Goal: Information Seeking & Learning: Learn about a topic

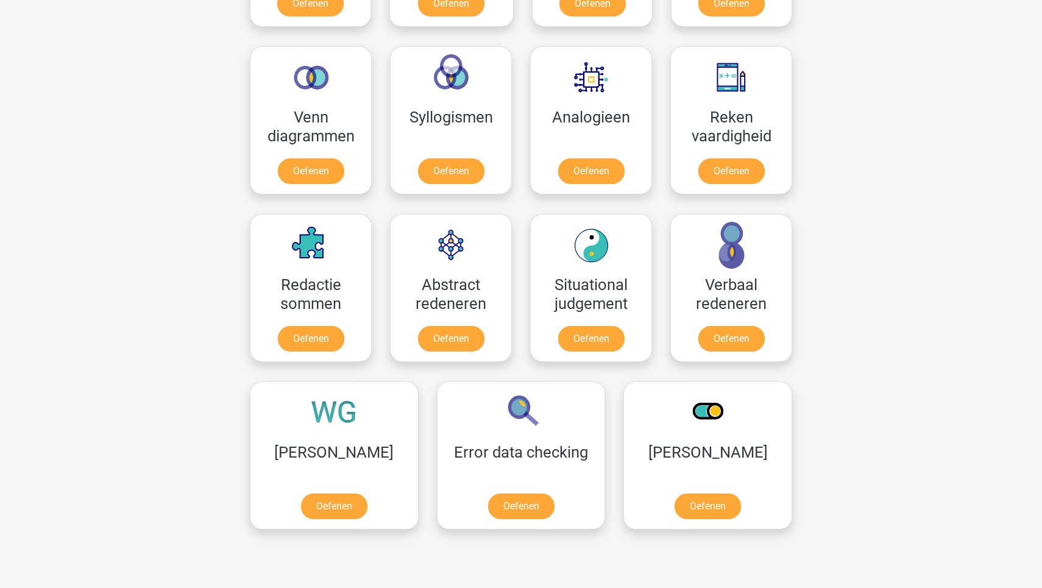
scroll to position [694, 0]
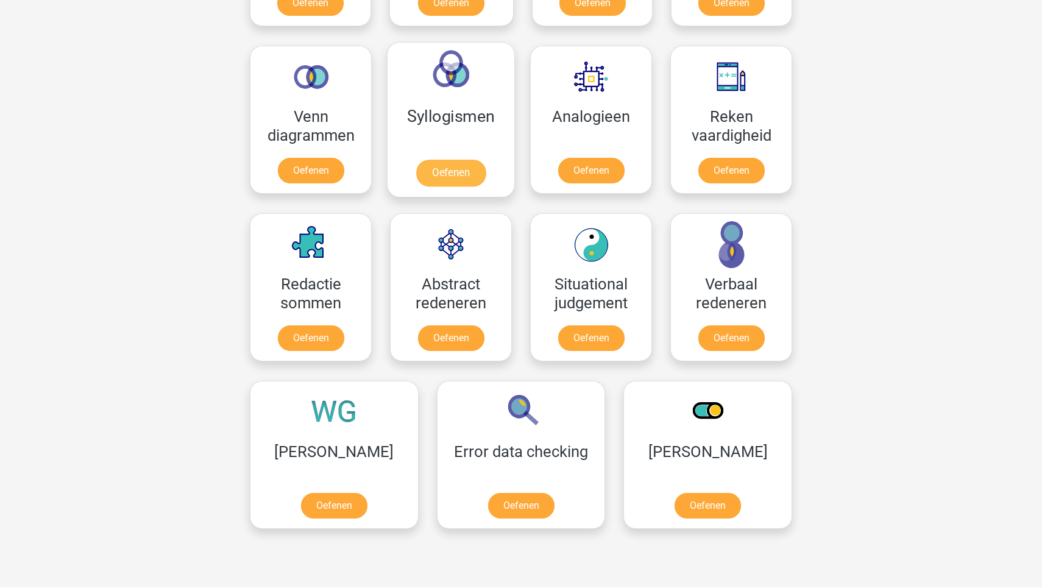
click at [480, 163] on link "Oefenen" at bounding box center [450, 173] width 69 height 27
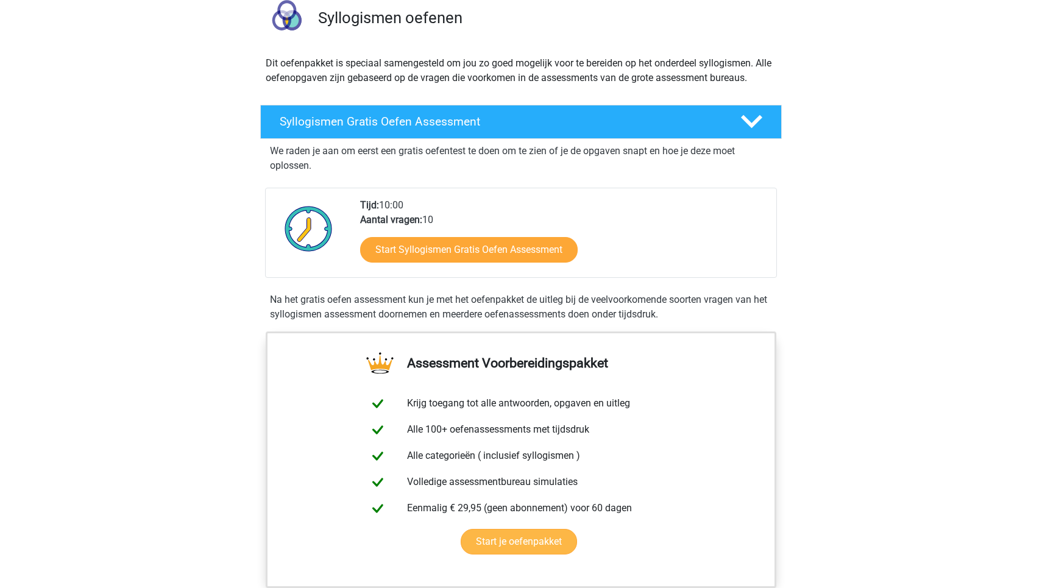
scroll to position [90, 0]
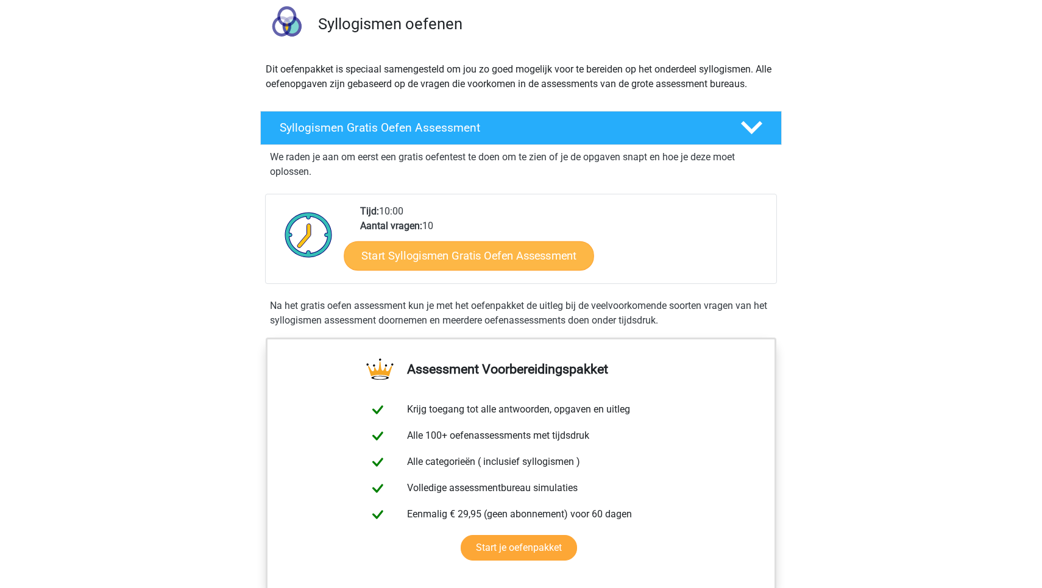
click at [496, 261] on link "Start Syllogismen Gratis Oefen Assessment" at bounding box center [469, 255] width 251 height 29
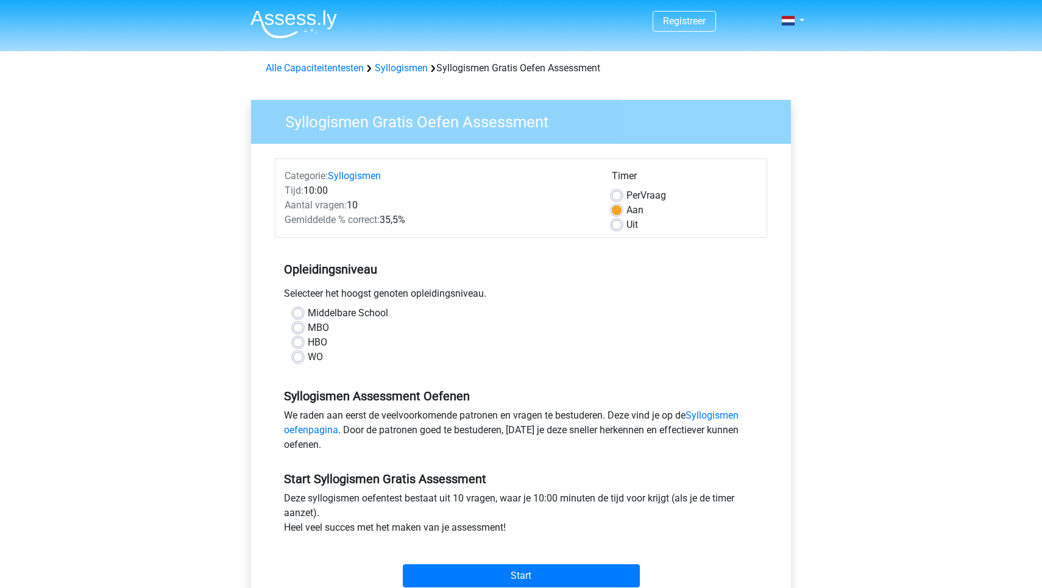
click at [308, 329] on label "MBO" at bounding box center [318, 328] width 21 height 15
click at [296, 329] on input "MBO" at bounding box center [298, 327] width 10 height 12
radio input "true"
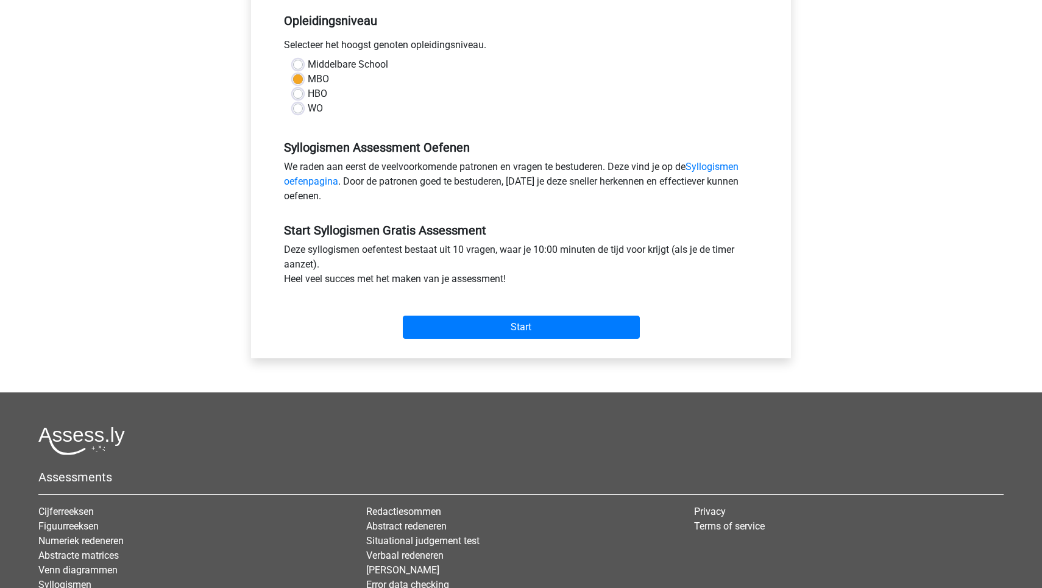
scroll to position [253, 0]
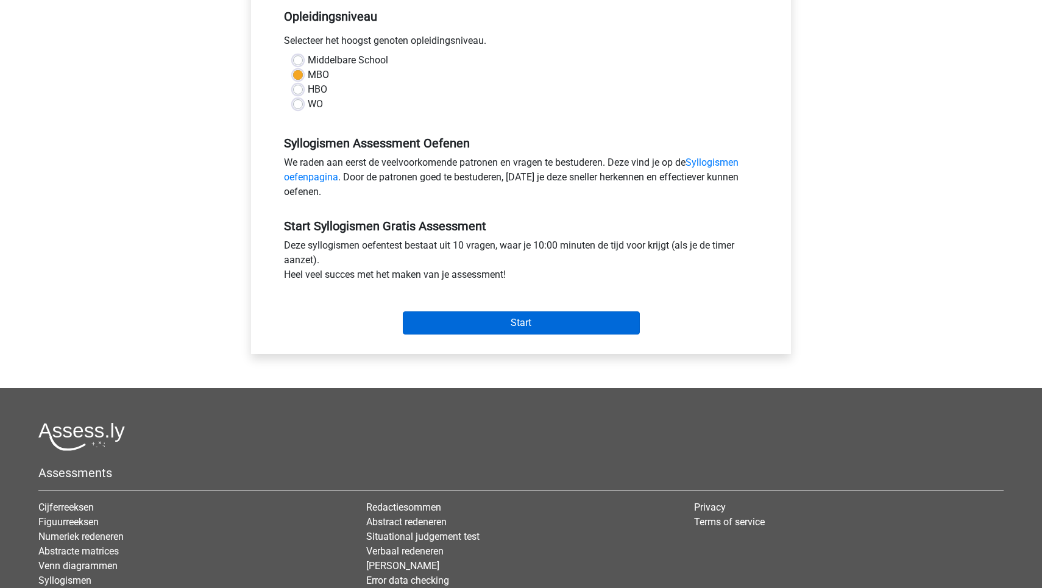
click at [502, 313] on input "Start" at bounding box center [521, 323] width 237 height 23
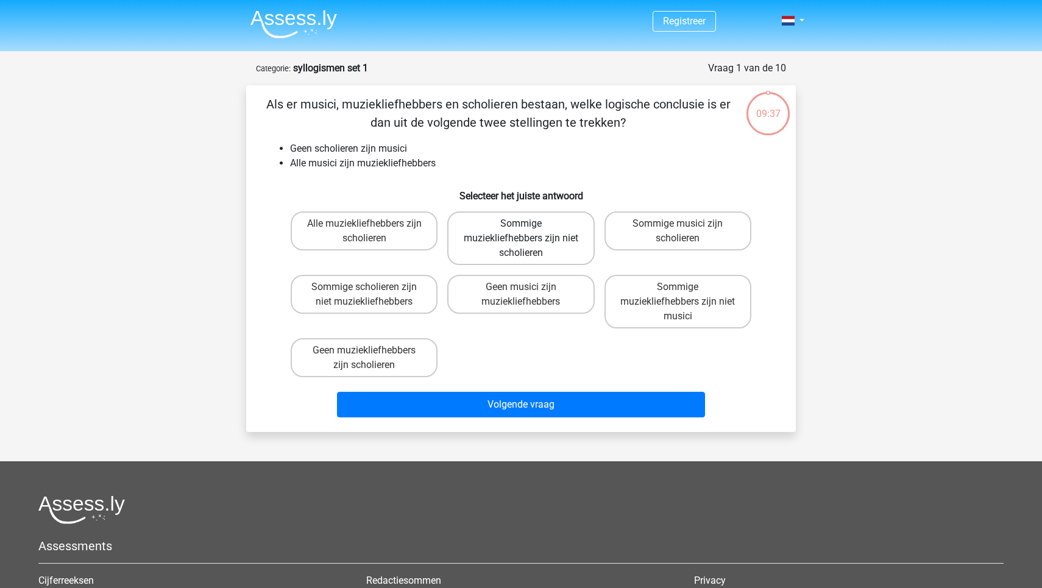
click at [557, 236] on label "Sommige muziekliefhebbers zijn niet scholieren" at bounding box center [520, 239] width 147 height 54
click at [529, 232] on input "Sommige muziekliefhebbers zijn niet scholieren" at bounding box center [525, 228] width 8 height 8
radio input "true"
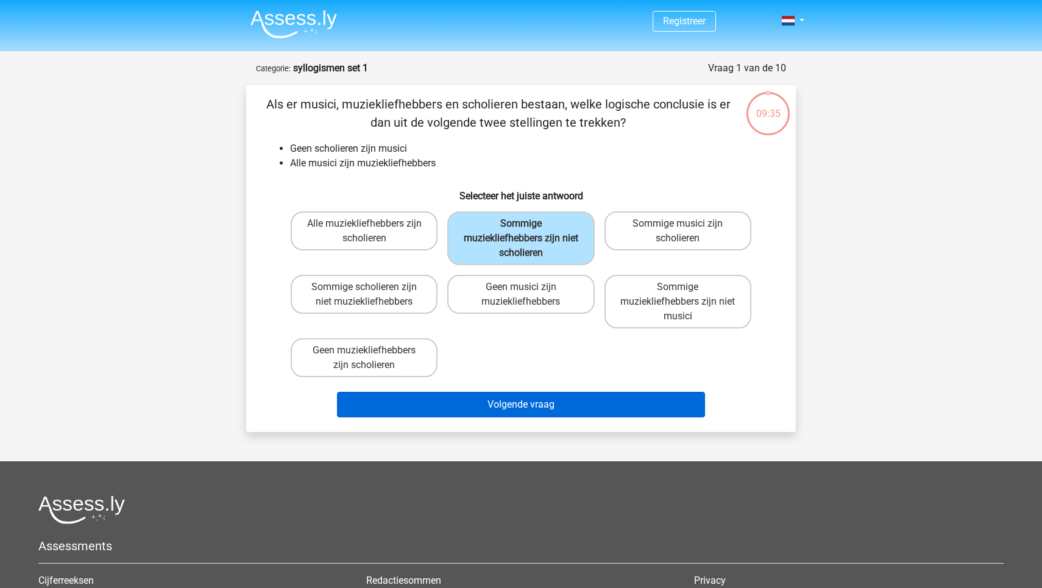
click at [592, 401] on button "Volgende vraag" at bounding box center [521, 405] width 369 height 26
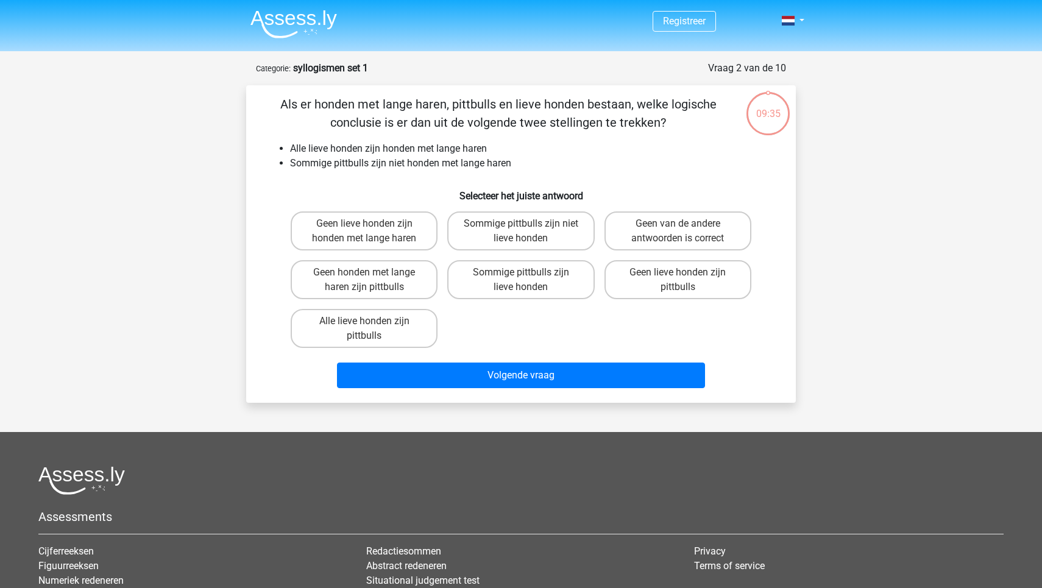
scroll to position [61, 0]
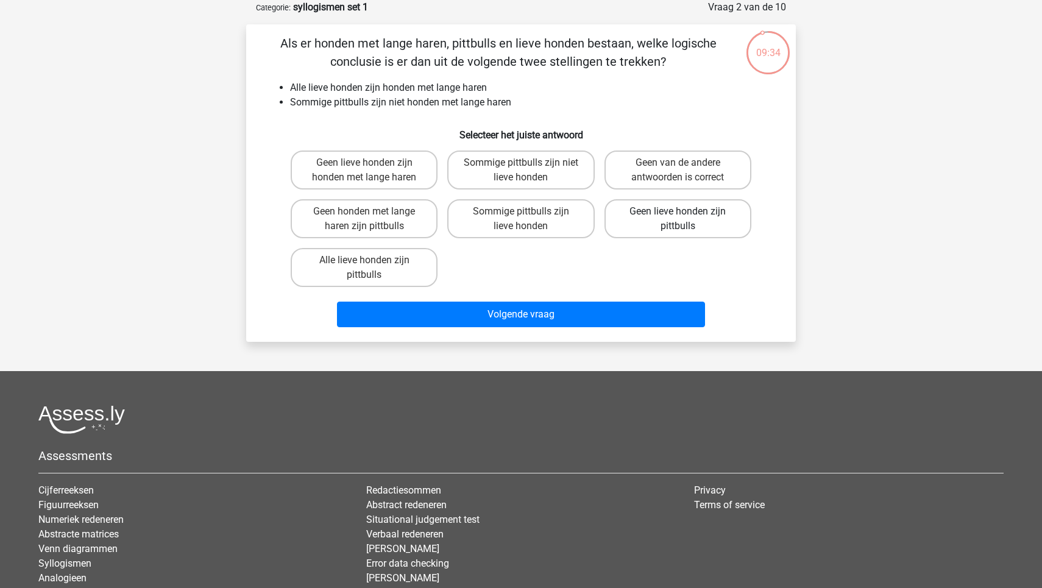
click at [622, 222] on label "Geen lieve honden zijn pittbulls" at bounding box center [678, 218] width 147 height 39
click at [678, 219] on input "Geen lieve honden zijn pittbulls" at bounding box center [682, 216] width 8 height 8
radio input "true"
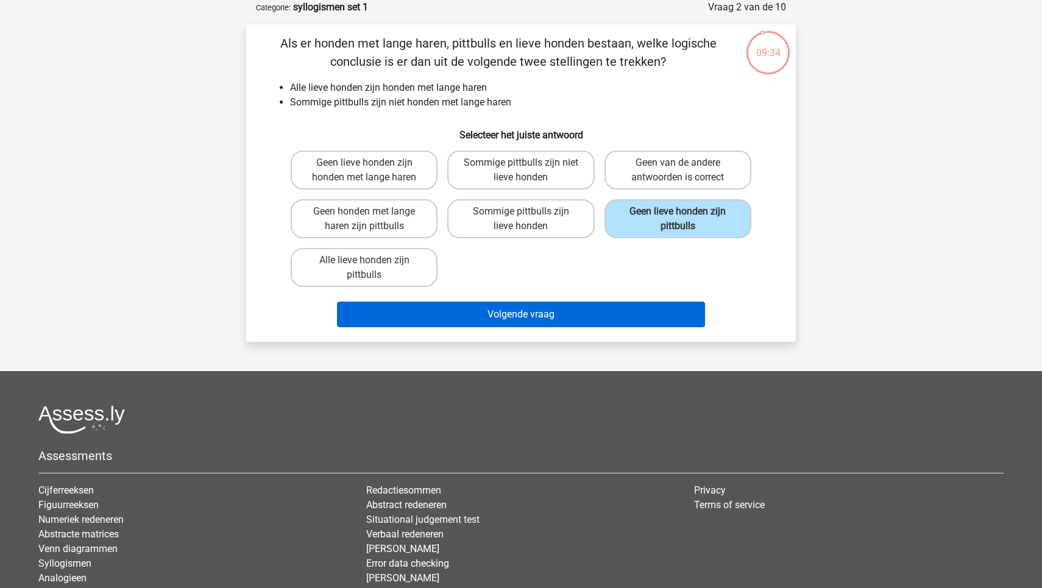
click at [597, 319] on button "Volgende vraag" at bounding box center [521, 315] width 369 height 26
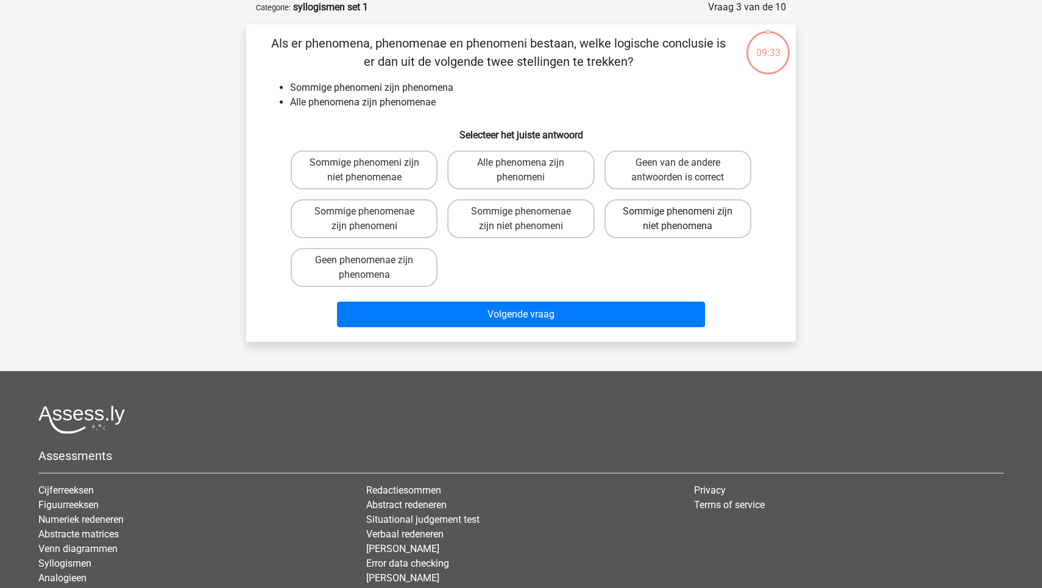
click at [644, 225] on label "Sommige phenomeni zijn niet phenomena" at bounding box center [678, 218] width 147 height 39
click at [678, 219] on input "Sommige phenomeni zijn niet phenomena" at bounding box center [682, 216] width 8 height 8
radio input "true"
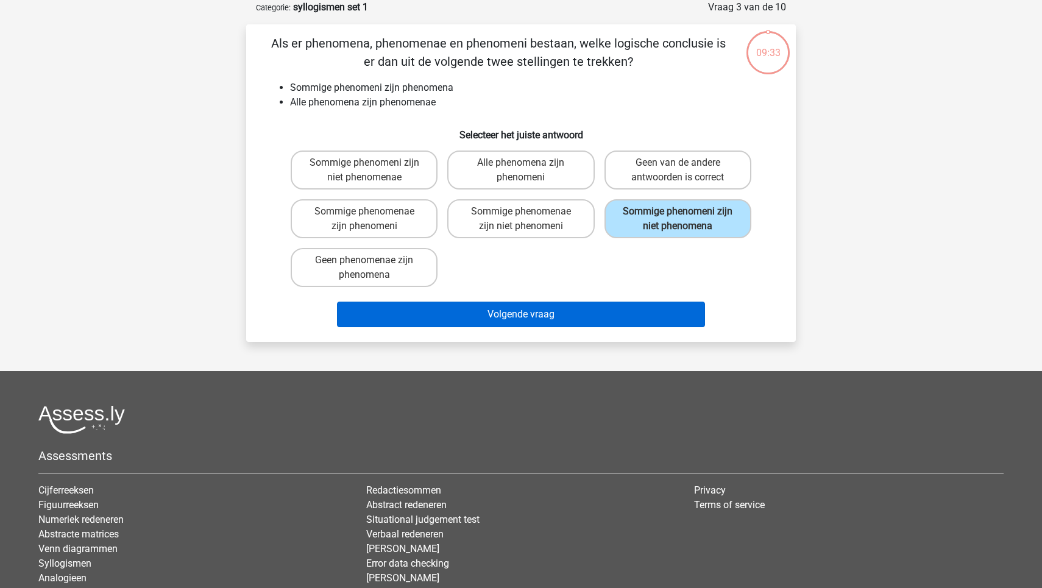
click at [615, 307] on button "Volgende vraag" at bounding box center [521, 315] width 369 height 26
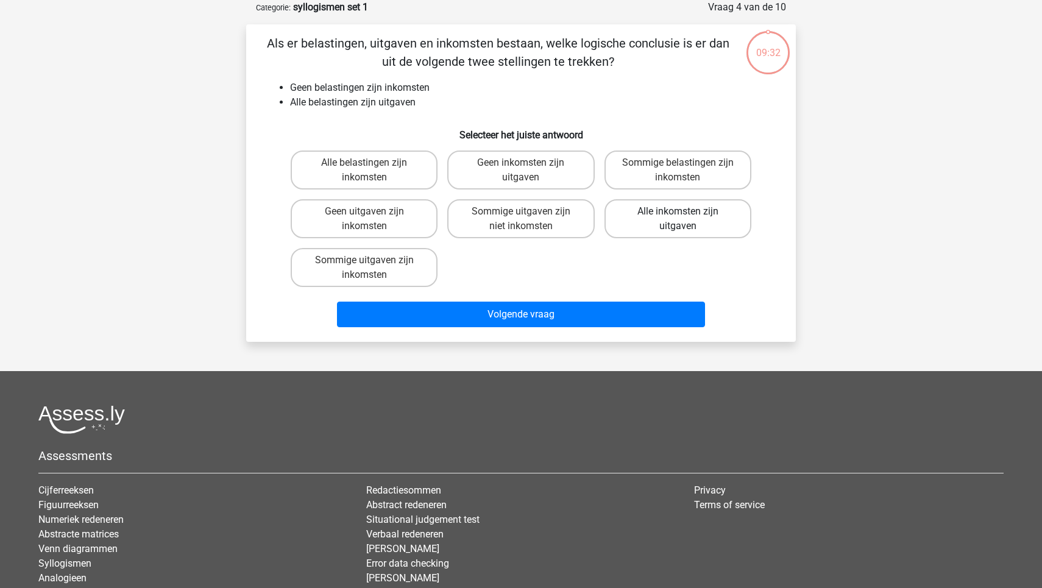
click at [667, 218] on label "Alle inkomsten zijn uitgaven" at bounding box center [678, 218] width 147 height 39
click at [678, 218] on input "Alle inkomsten zijn uitgaven" at bounding box center [682, 216] width 8 height 8
radio input "true"
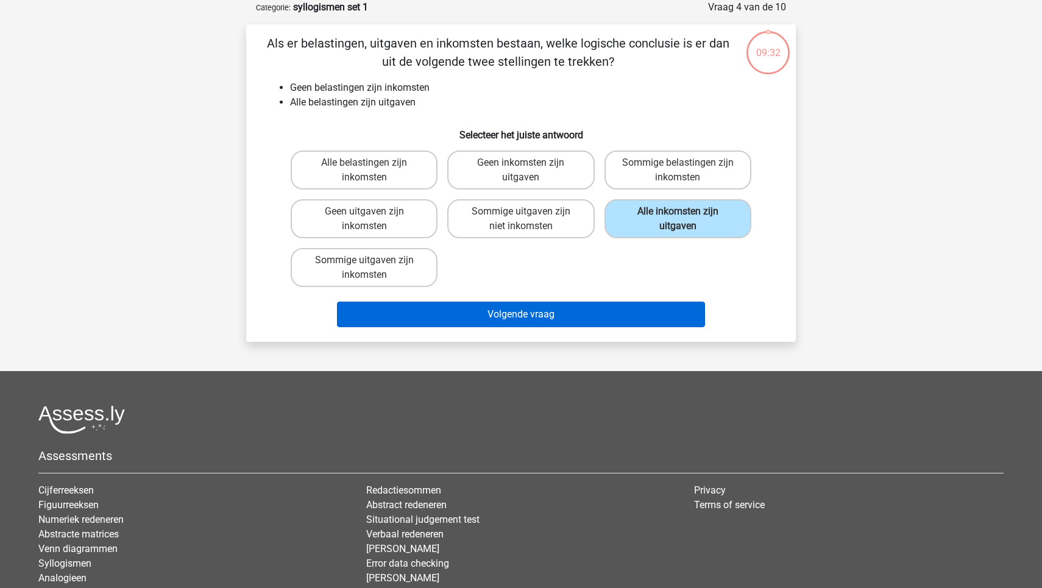
click at [616, 313] on button "Volgende vraag" at bounding box center [521, 315] width 369 height 26
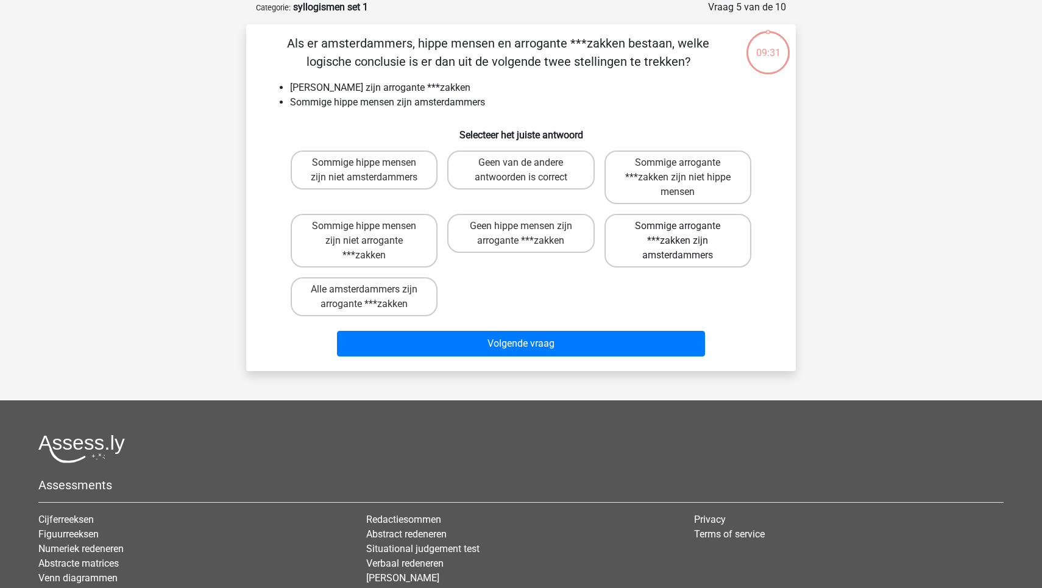
click at [671, 215] on label "Sommige arrogante ***zakken zijn amsterdammers" at bounding box center [678, 241] width 147 height 54
click at [678, 226] on input "Sommige arrogante ***zakken zijn amsterdammers" at bounding box center [682, 230] width 8 height 8
radio input "true"
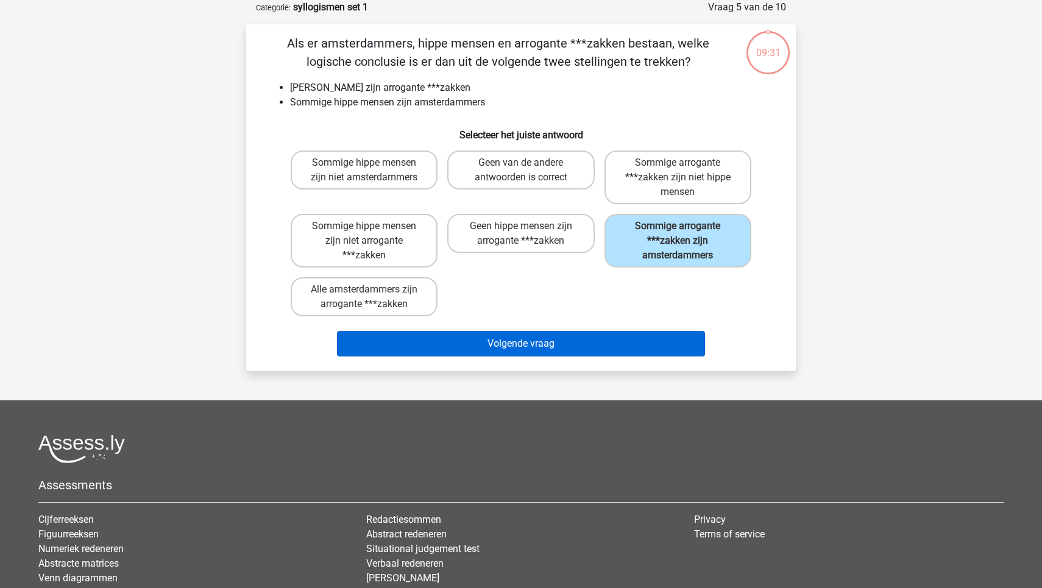
click at [602, 346] on button "Volgende vraag" at bounding box center [521, 344] width 369 height 26
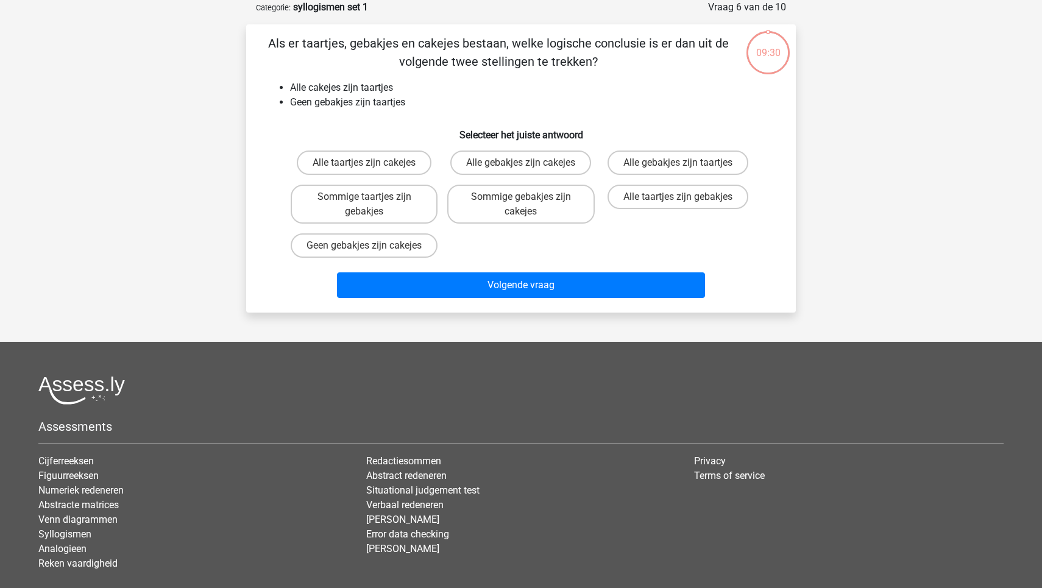
click at [678, 202] on input "Alle taartjes zijn gebakjes" at bounding box center [682, 201] width 8 height 8
radio input "true"
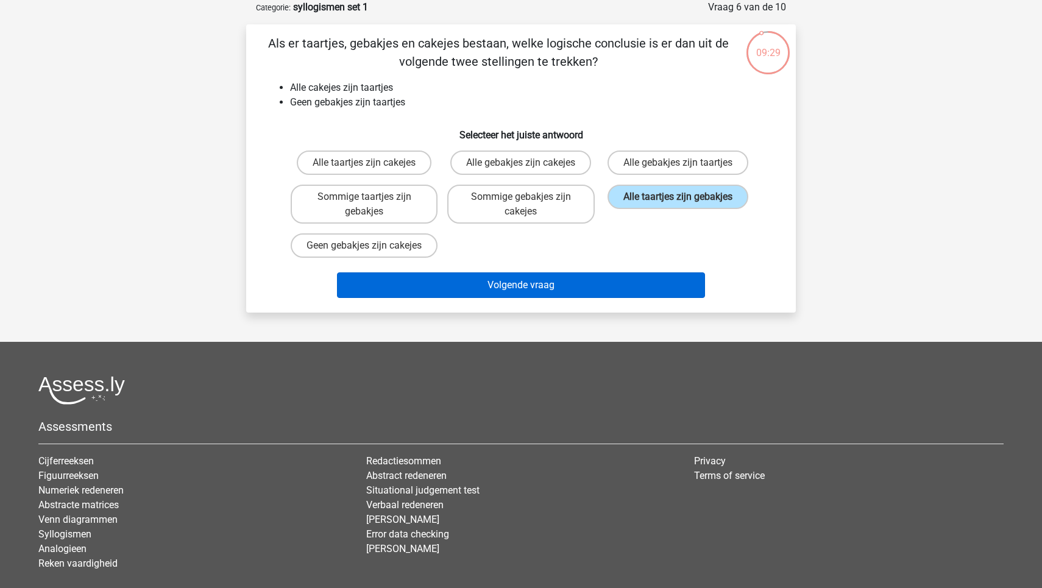
click at [620, 298] on button "Volgende vraag" at bounding box center [521, 285] width 369 height 26
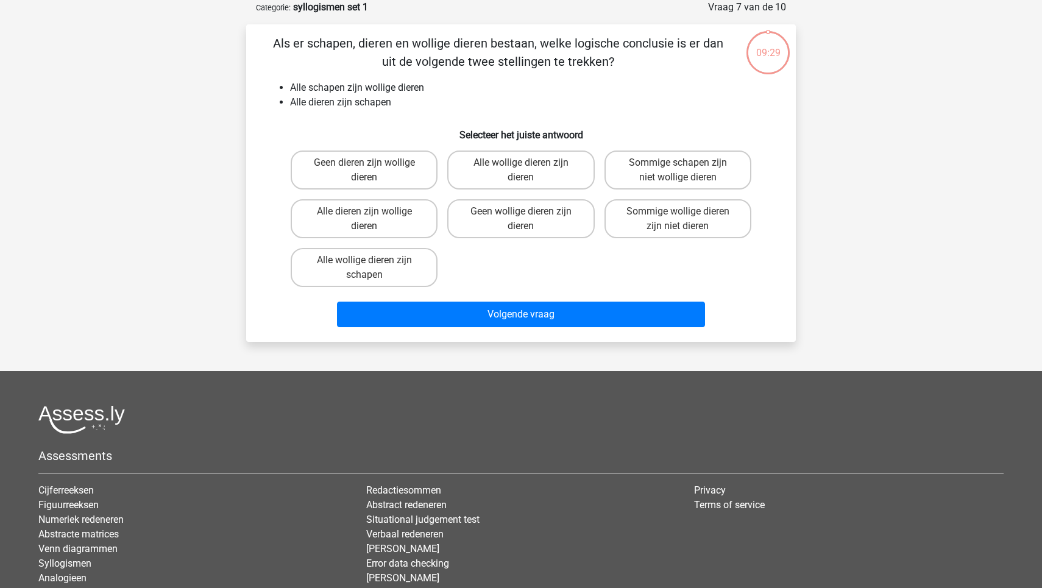
click at [683, 168] on input "Sommige schapen zijn niet wollige dieren" at bounding box center [682, 167] width 8 height 8
radio input "true"
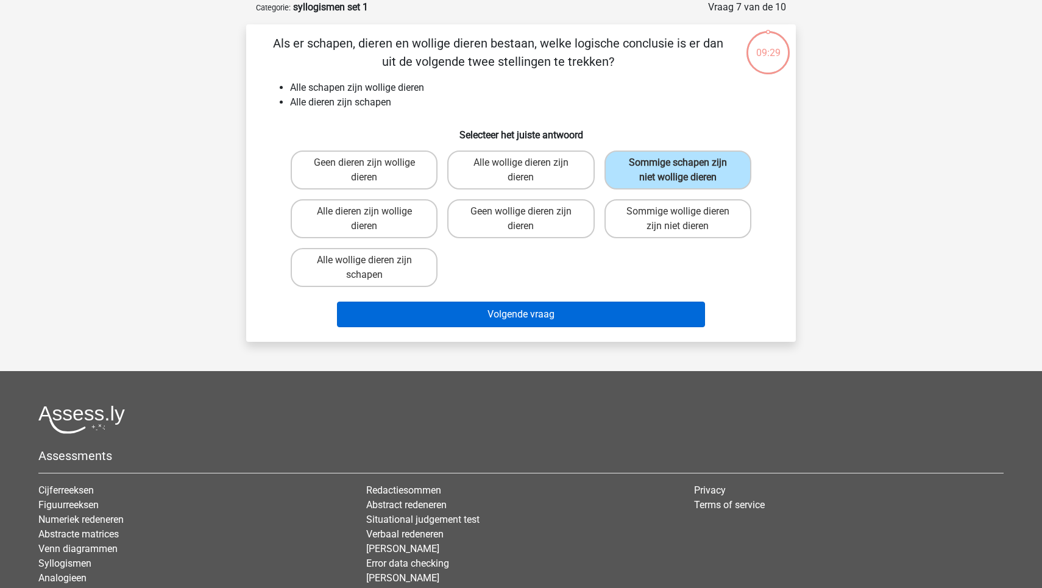
click at [613, 310] on button "Volgende vraag" at bounding box center [521, 315] width 369 height 26
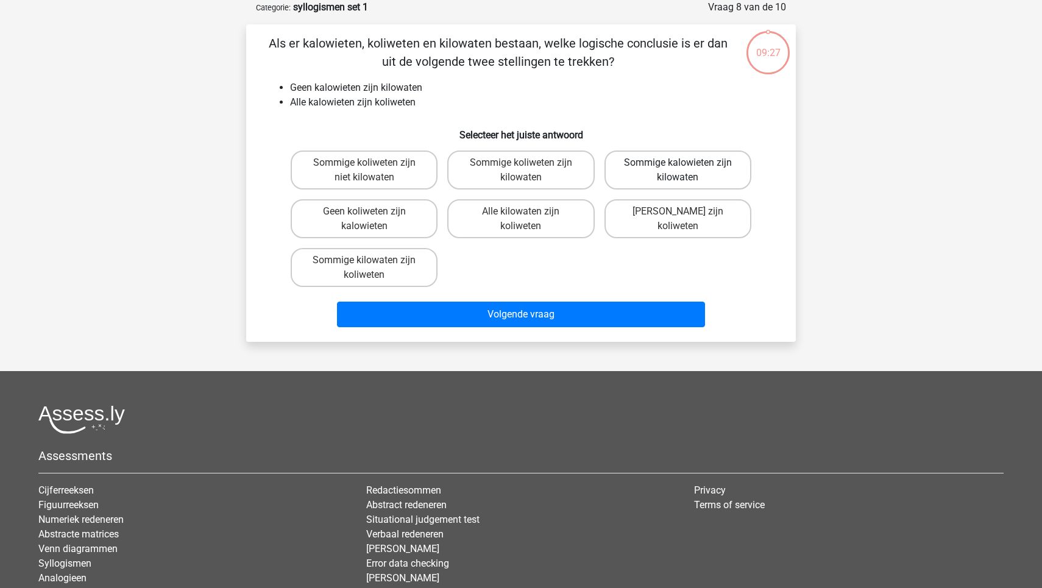
click at [685, 176] on label "Sommige kalowieten zijn kilowaten" at bounding box center [678, 170] width 147 height 39
click at [685, 171] on input "Sommige kalowieten zijn kilowaten" at bounding box center [682, 167] width 8 height 8
radio input "true"
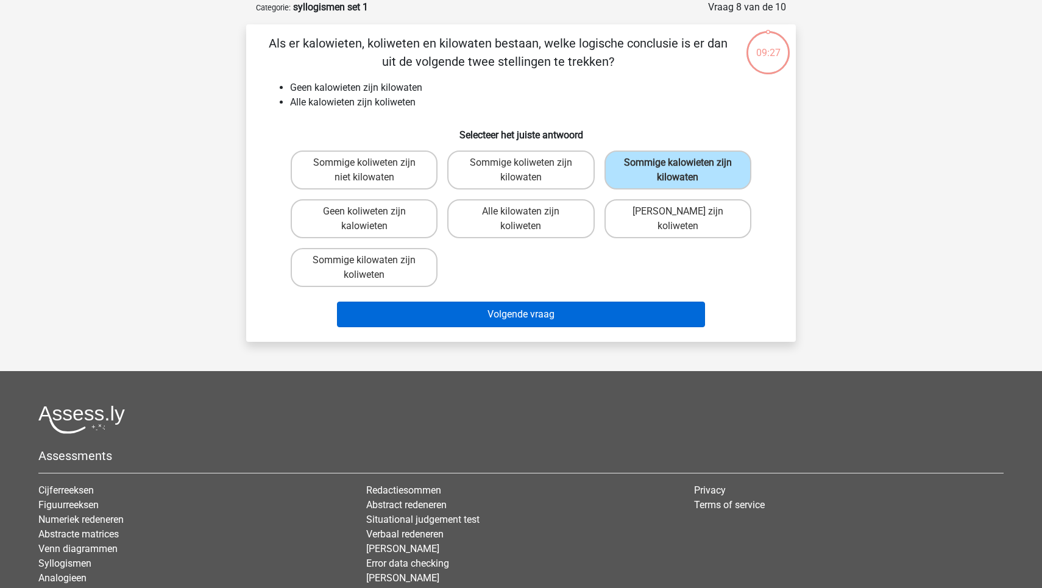
click at [615, 304] on button "Volgende vraag" at bounding box center [521, 315] width 369 height 26
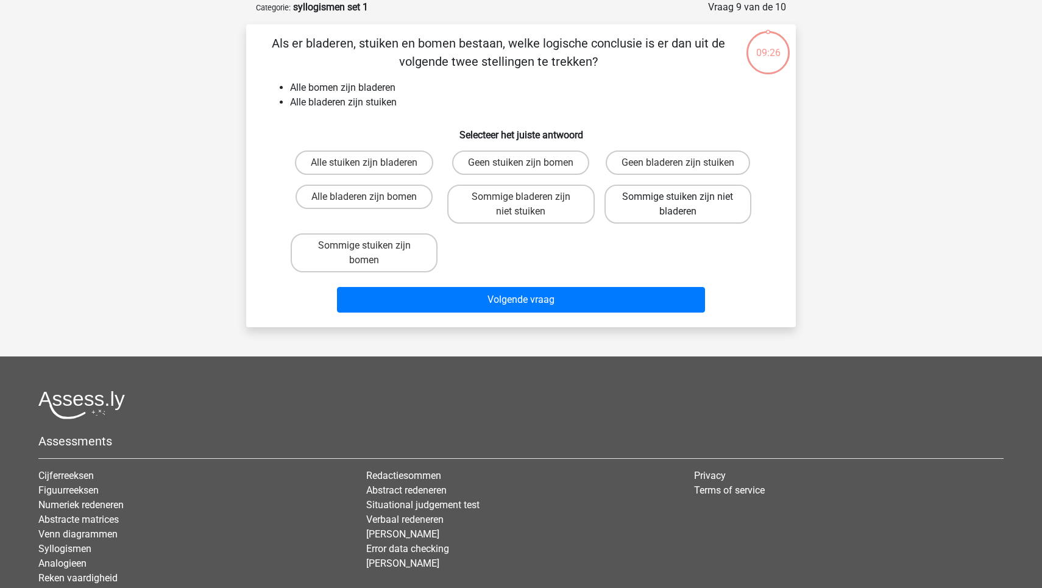
click at [684, 194] on label "Sommige stuiken zijn niet bladeren" at bounding box center [678, 204] width 147 height 39
click at [684, 197] on input "Sommige stuiken zijn niet bladeren" at bounding box center [682, 201] width 8 height 8
radio input "true"
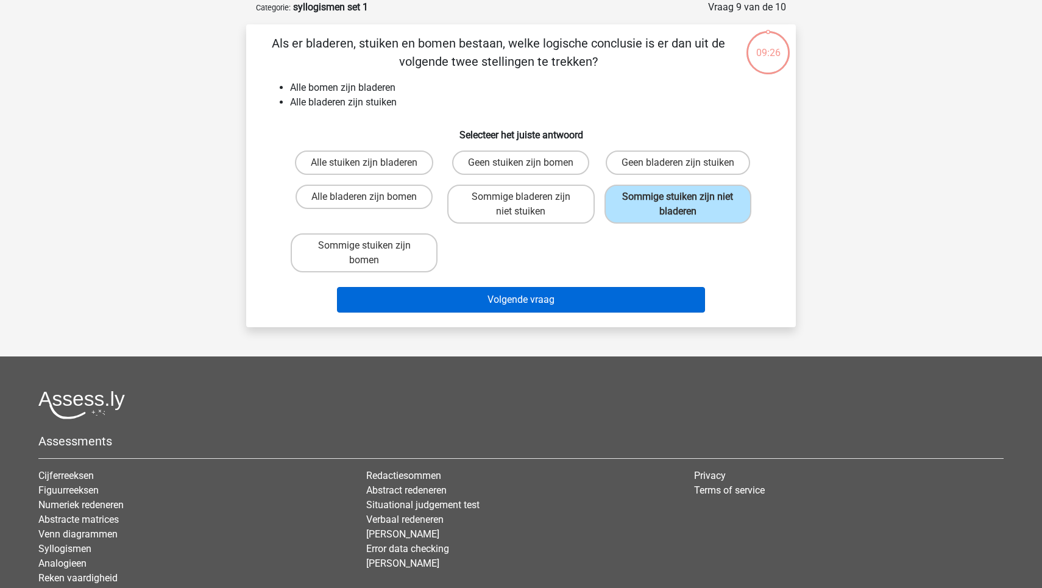
click at [611, 313] on button "Volgende vraag" at bounding box center [521, 300] width 369 height 26
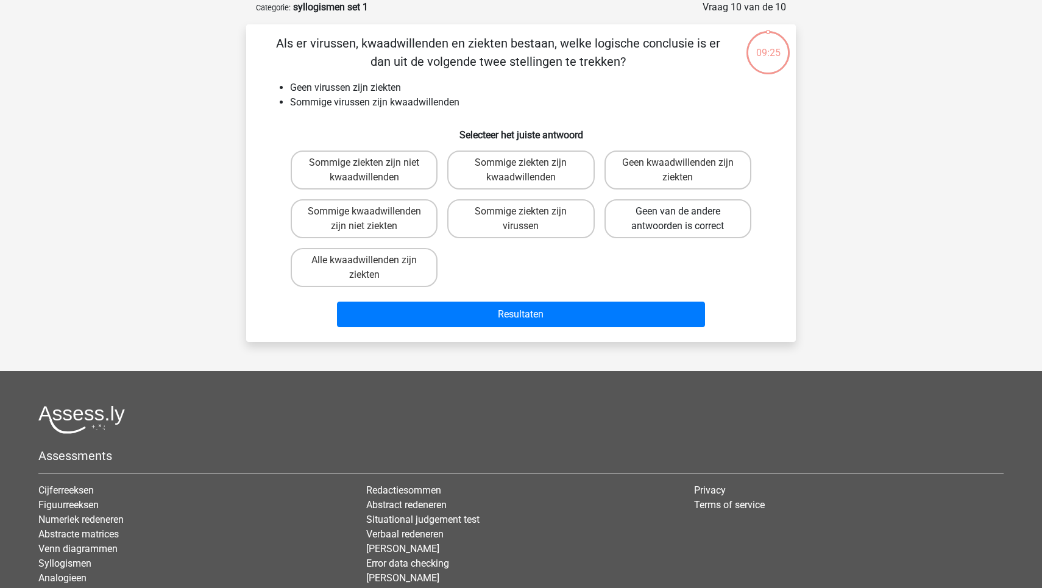
click at [675, 205] on label "Geen van de andere antwoorden is correct" at bounding box center [678, 218] width 147 height 39
click at [678, 212] on input "Geen van de andere antwoorden is correct" at bounding box center [682, 216] width 8 height 8
radio input "true"
click at [619, 301] on div "Resultaten" at bounding box center [521, 312] width 511 height 40
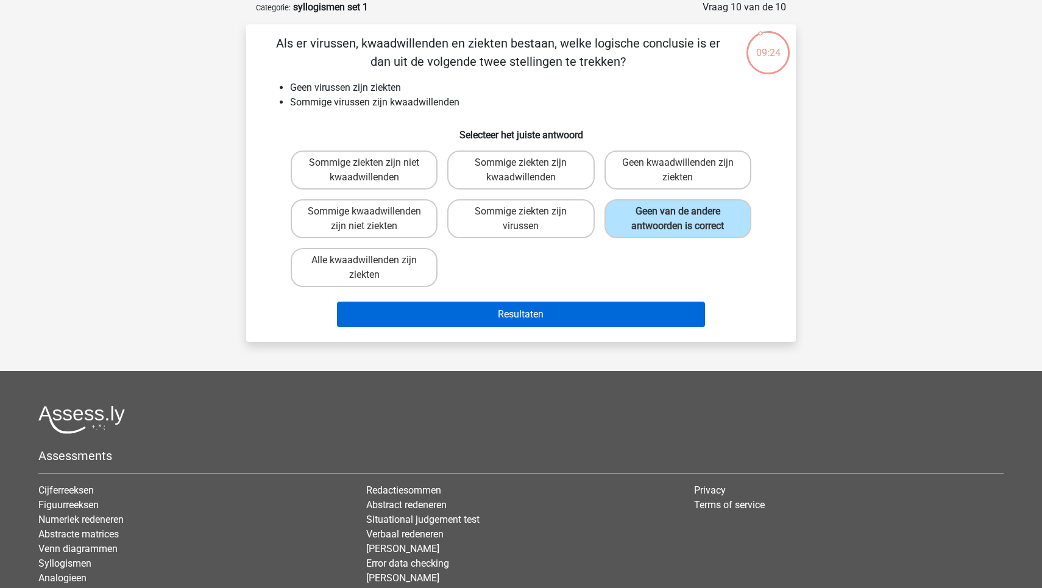
click at [616, 311] on button "Resultaten" at bounding box center [521, 315] width 369 height 26
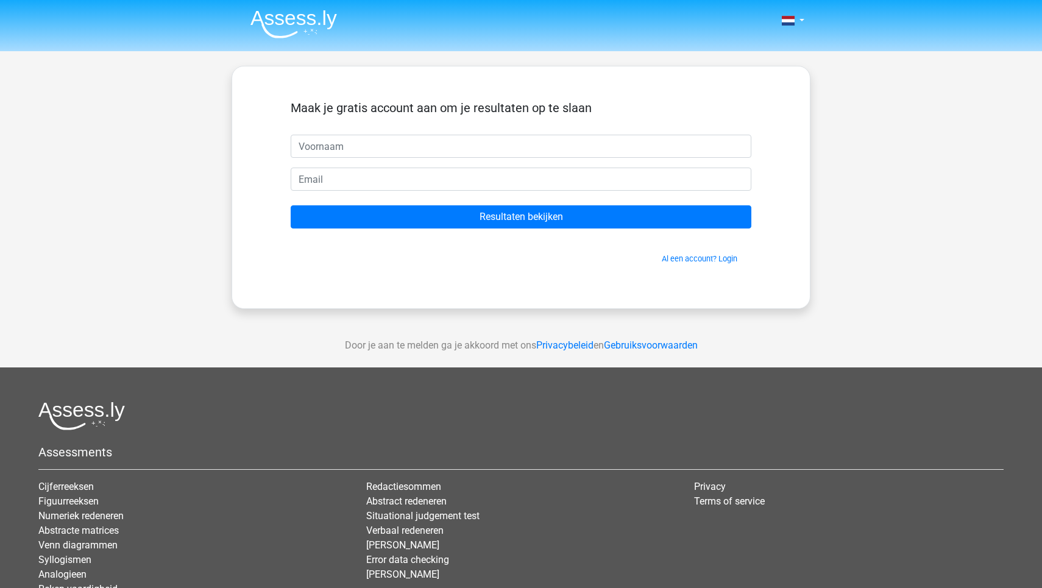
click at [671, 231] on form "Maak je gratis account aan om je resultaten op te slaan Resultaten bekijken Al …" at bounding box center [521, 183] width 461 height 164
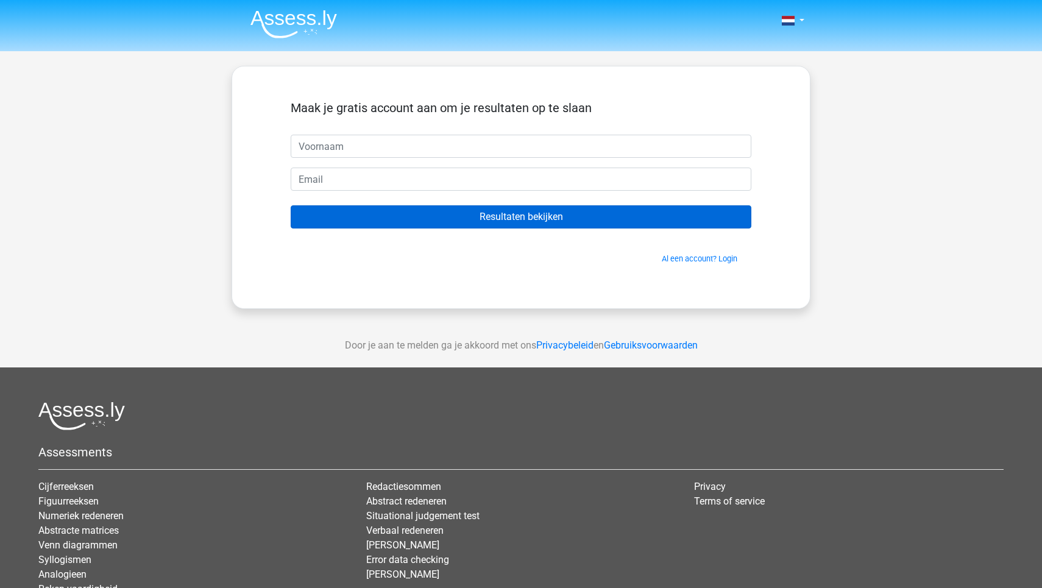
click at [649, 224] on input "Resultaten bekijken" at bounding box center [521, 216] width 461 height 23
